Goal: Find specific fact: Find specific fact

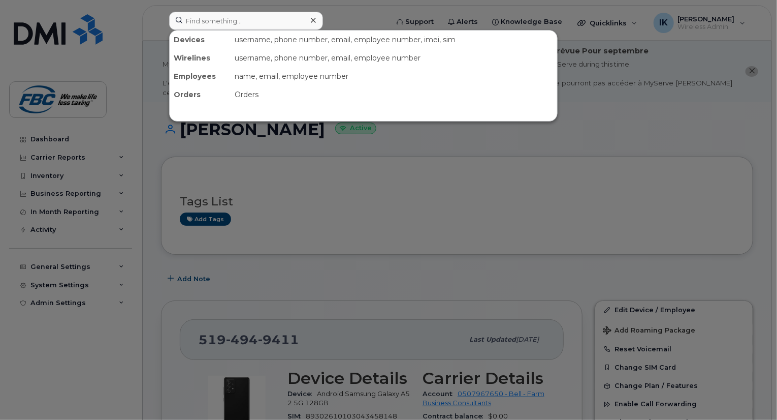
click at [249, 22] on input at bounding box center [246, 21] width 154 height 18
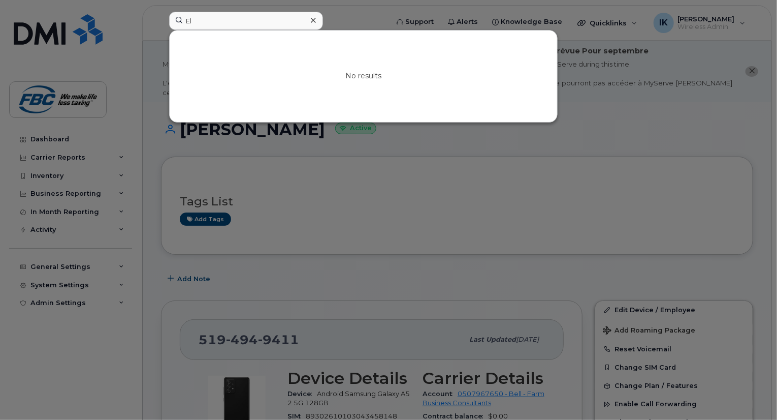
type input "E"
paste input "[PHONE_NUMBER]"
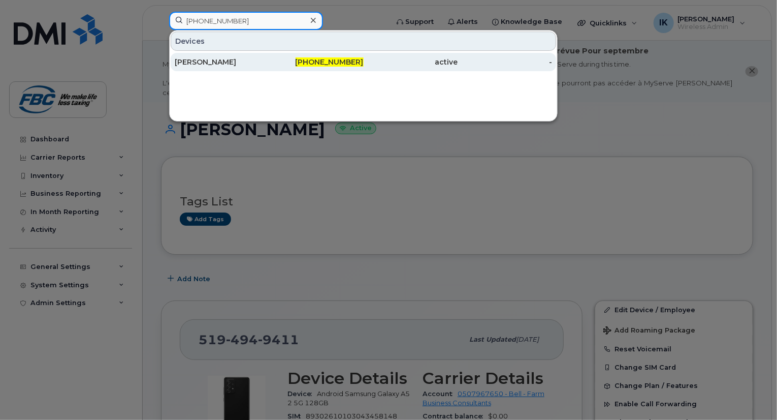
type input "[PHONE_NUMBER]"
click at [211, 63] on div "[PERSON_NAME]" at bounding box center [222, 62] width 94 height 10
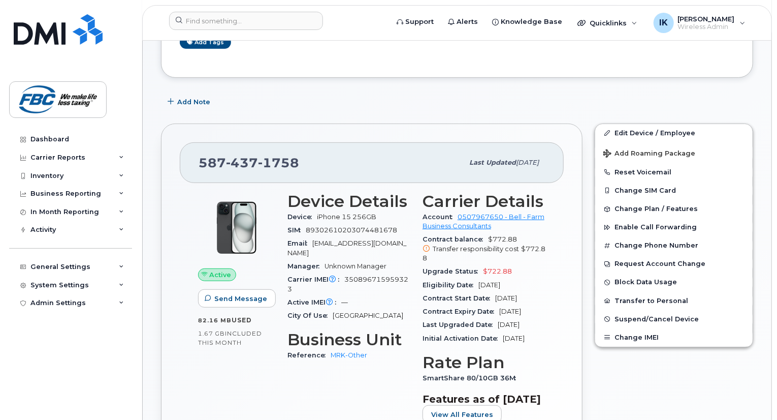
scroll to position [180, 0]
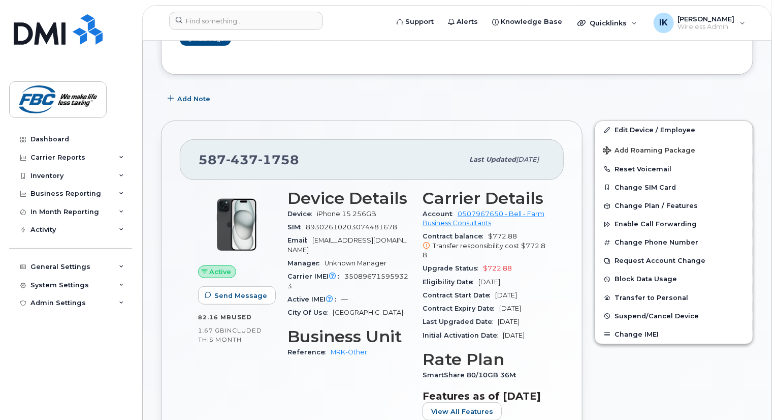
click at [343, 272] on span "Carrier IMEI Carrier IMEI is reported during the last billing cycle or change o…" at bounding box center [315, 276] width 57 height 8
copy span "350896715959323"
